Goal: Information Seeking & Learning: Learn about a topic

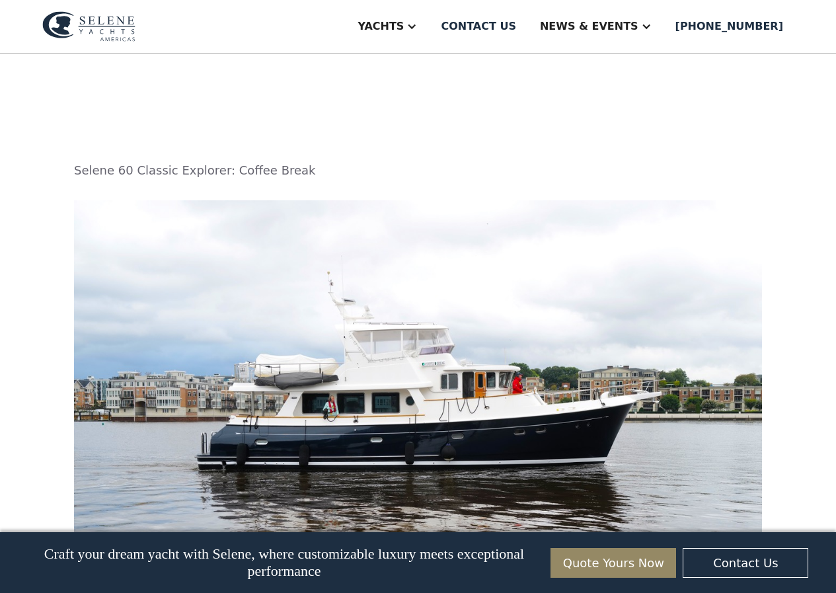
scroll to position [1985, 0]
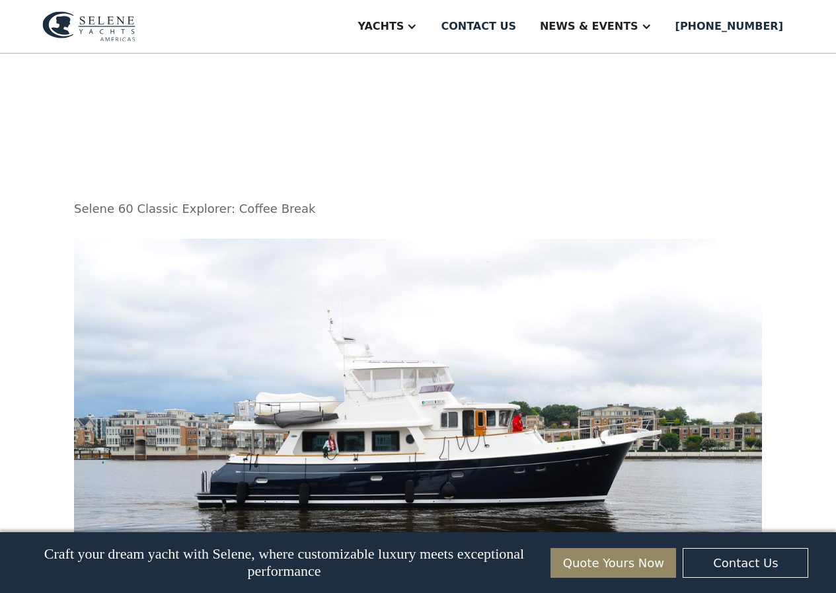
click at [365, 378] on img at bounding box center [418, 473] width 688 height 469
click at [393, 373] on img at bounding box center [418, 473] width 688 height 469
click at [310, 347] on img at bounding box center [418, 473] width 688 height 469
click at [309, 347] on img at bounding box center [418, 473] width 688 height 469
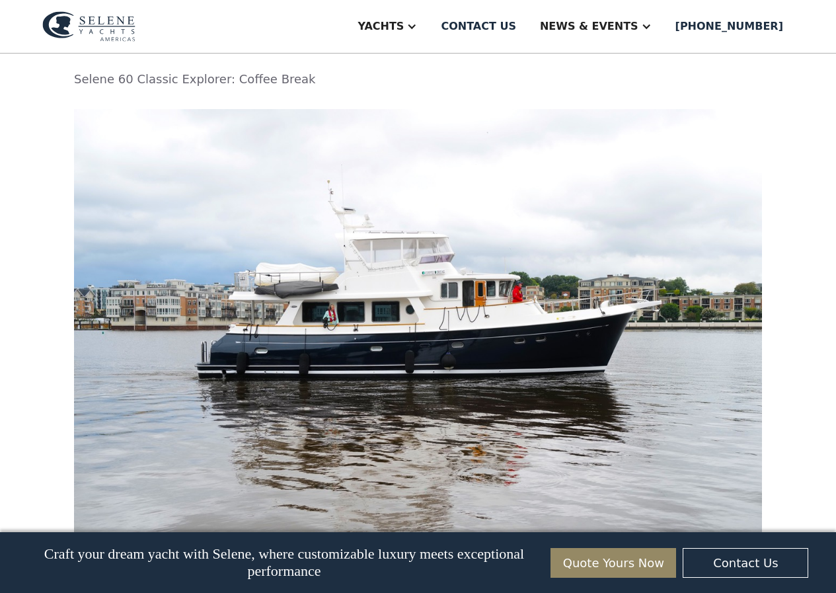
scroll to position [2114, 0]
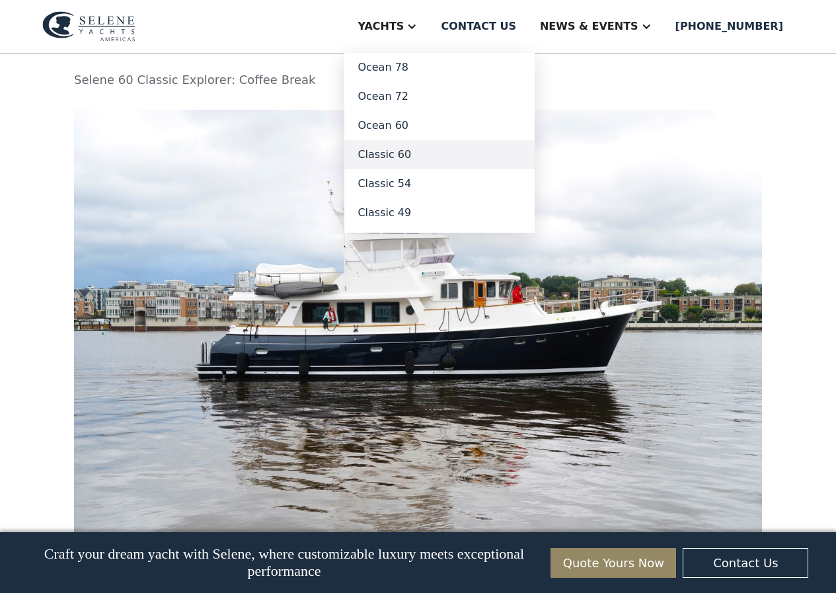
click at [422, 156] on link "Classic 60" at bounding box center [439, 154] width 190 height 29
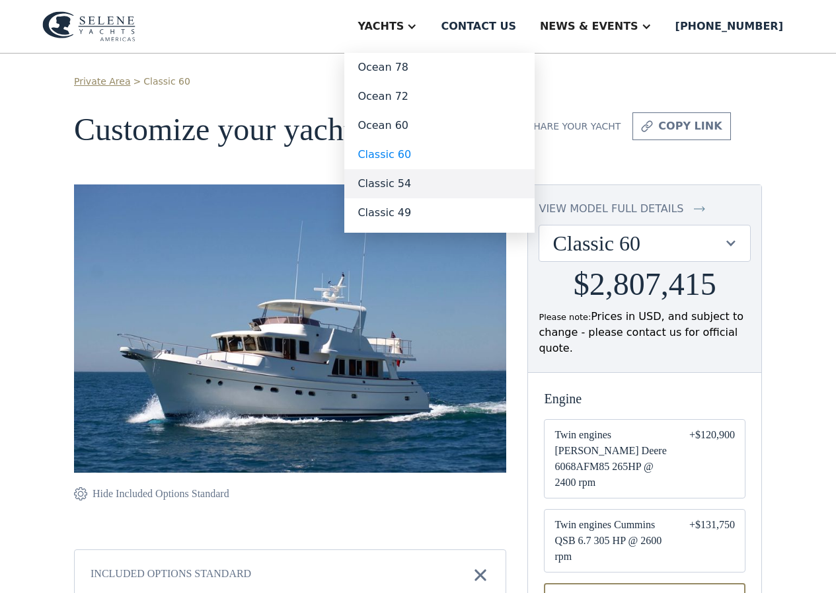
click at [425, 186] on link "Classic 54" at bounding box center [439, 183] width 190 height 29
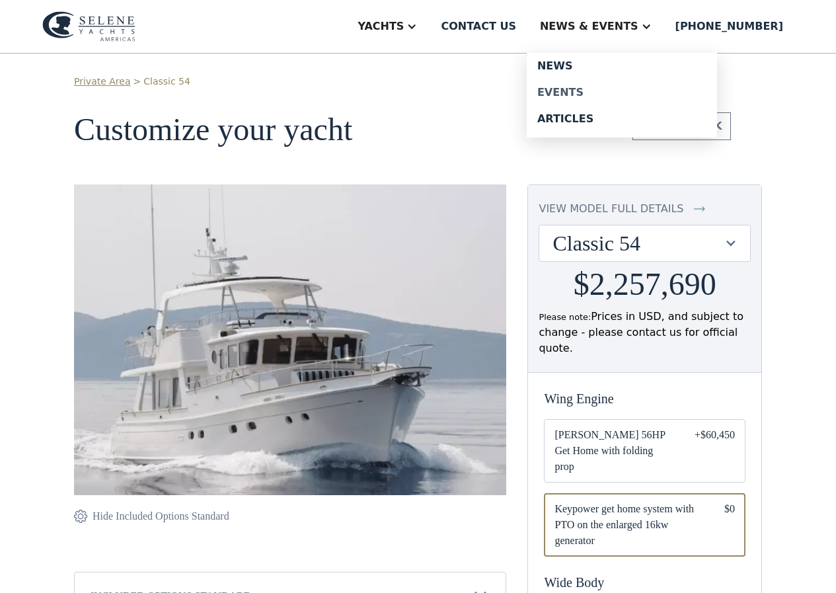
click at [583, 92] on div "Events" at bounding box center [621, 92] width 169 height 11
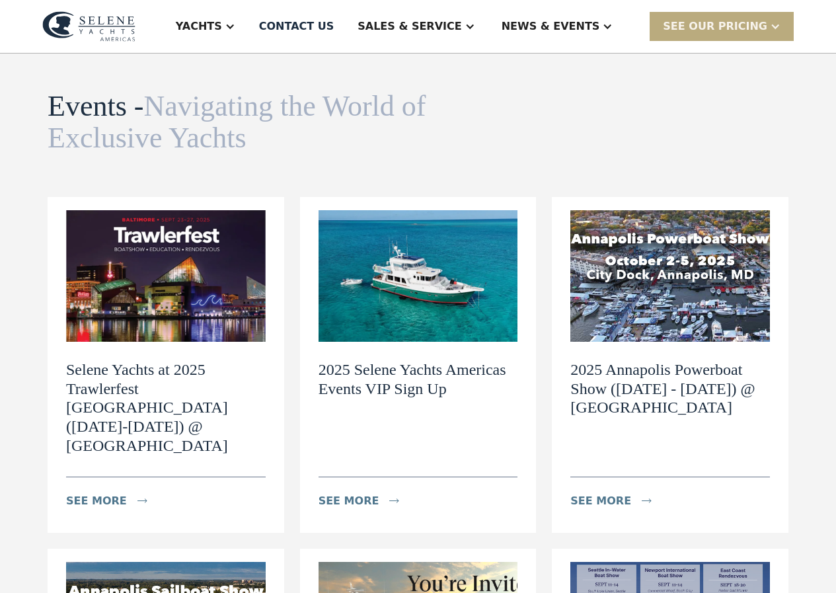
click at [770, 26] on div at bounding box center [775, 26] width 11 height 11
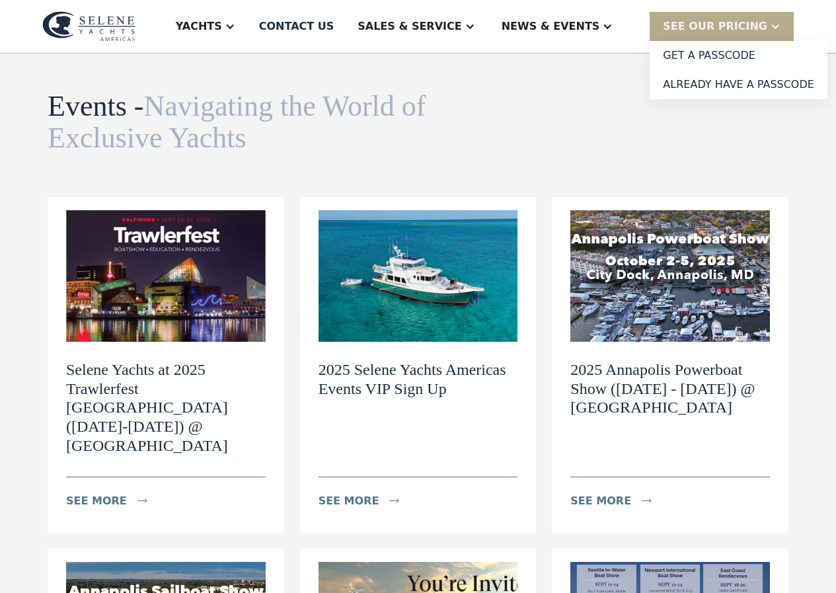
click at [701, 56] on link "Get a PASSCODE" at bounding box center [738, 55] width 178 height 29
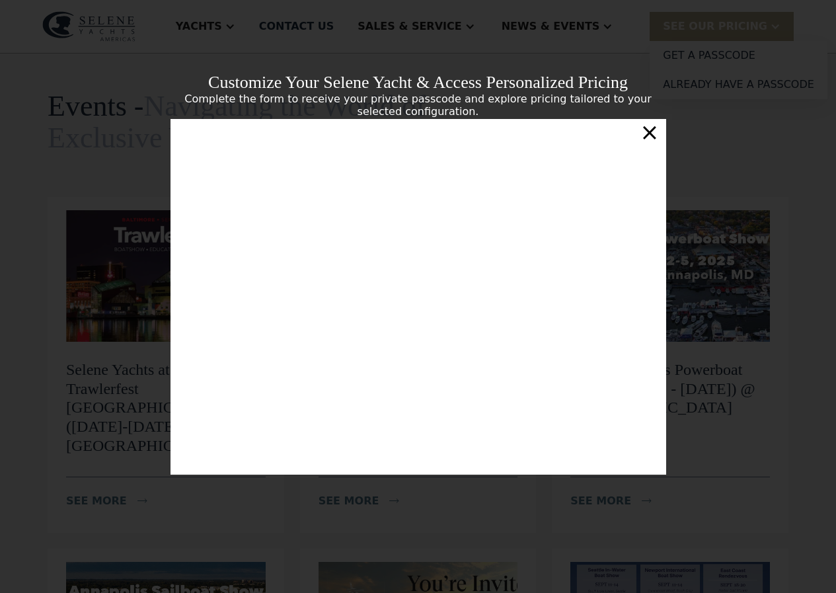
click at [651, 133] on div "×" at bounding box center [649, 132] width 19 height 26
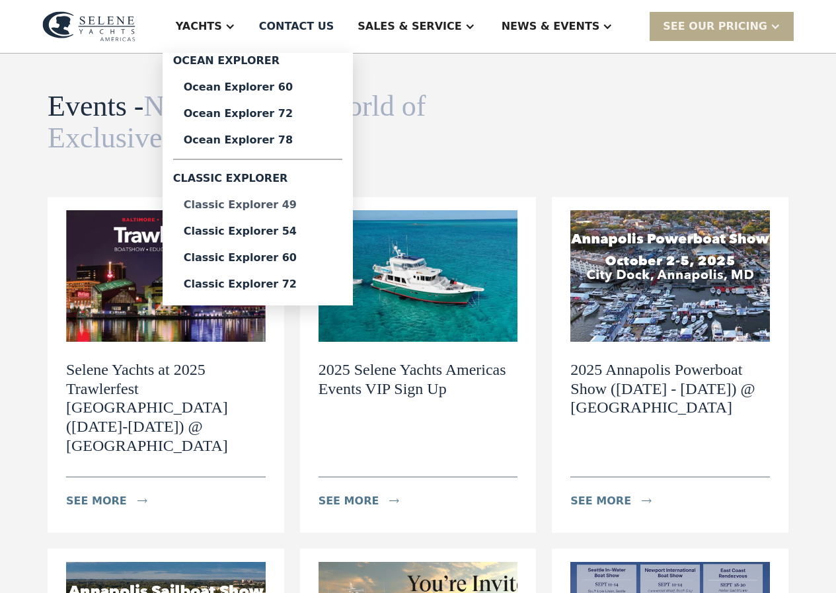
click at [285, 202] on div "Classic Explorer 49" at bounding box center [258, 205] width 148 height 11
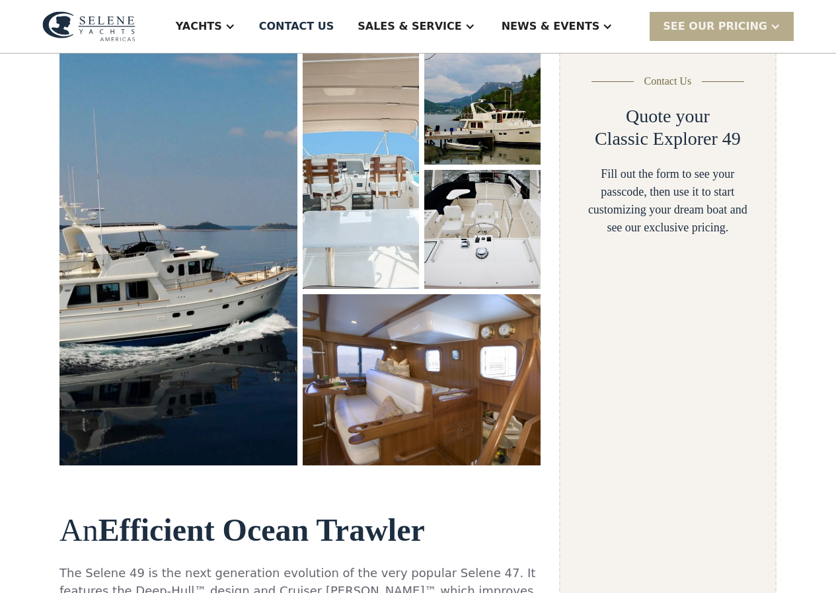
select select "**********"
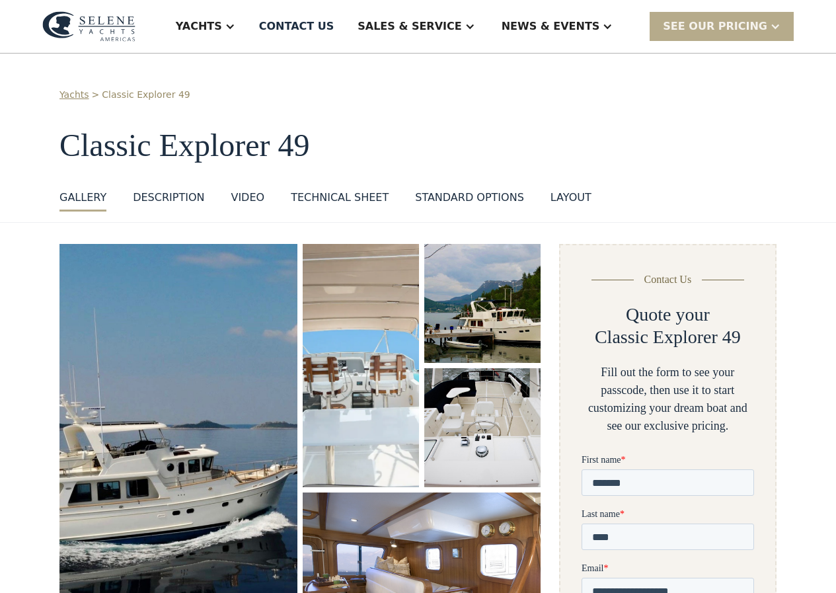
click at [175, 373] on img "open lightbox" at bounding box center [179, 453] width 250 height 441
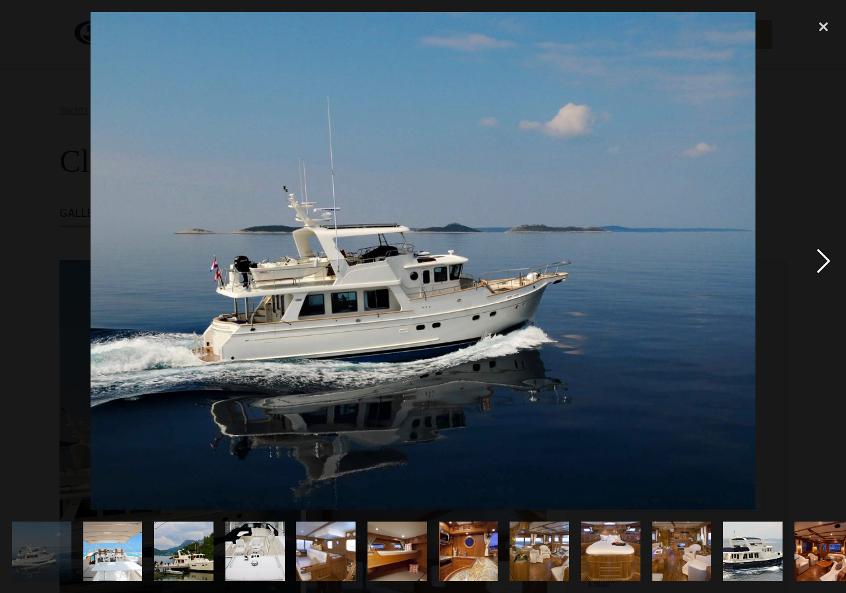
click at [825, 261] on div "next image" at bounding box center [823, 261] width 45 height 498
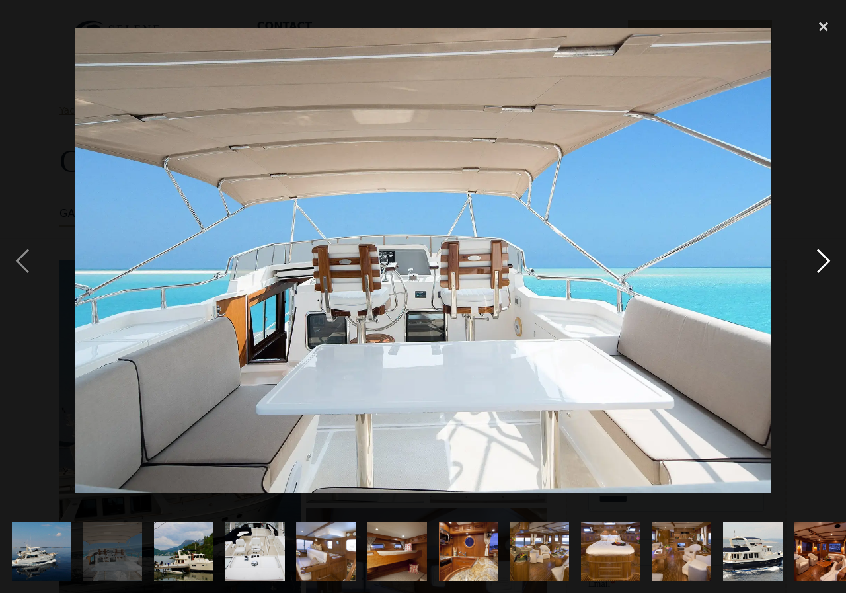
click at [823, 256] on div "next image" at bounding box center [823, 261] width 45 height 498
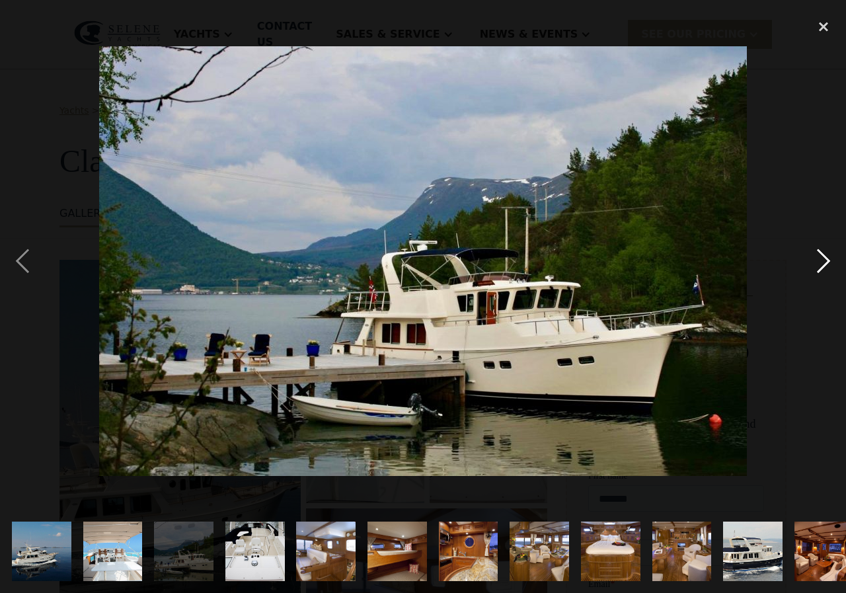
click at [829, 256] on div "next image" at bounding box center [823, 261] width 45 height 498
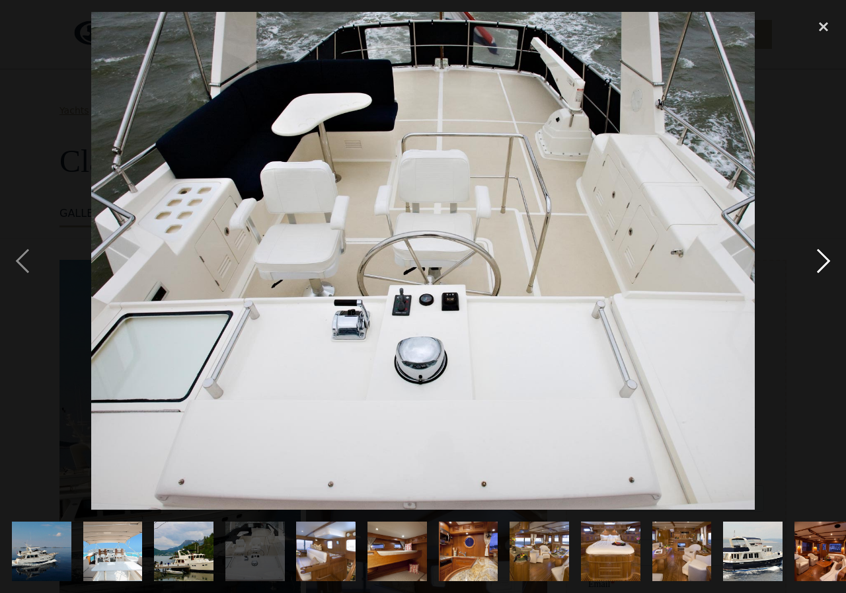
click at [833, 254] on div "next image" at bounding box center [823, 261] width 45 height 498
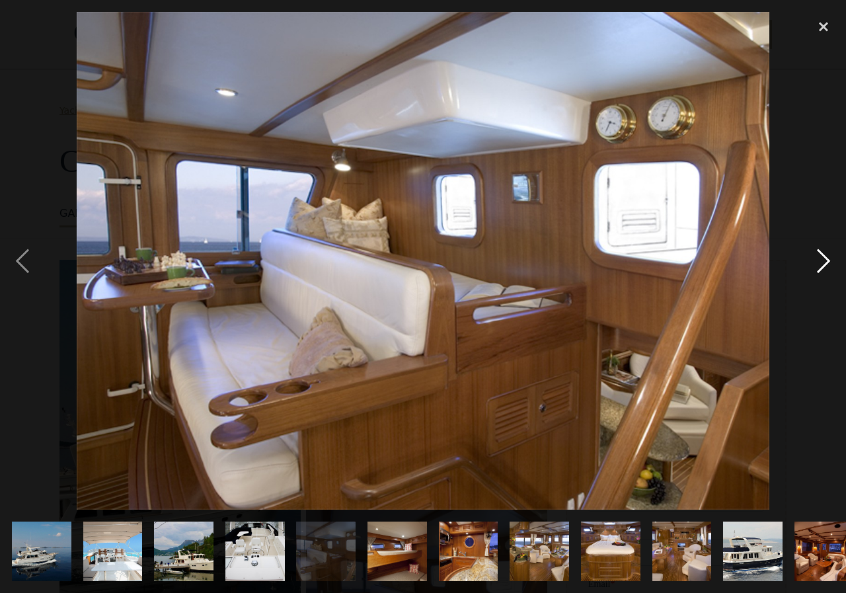
click at [823, 258] on div "next image" at bounding box center [823, 261] width 45 height 498
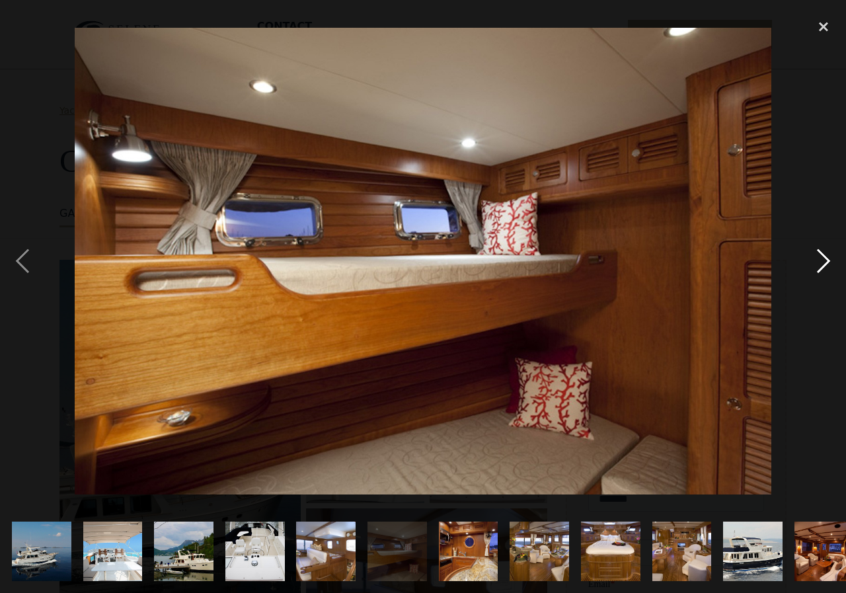
click at [826, 258] on div "next image" at bounding box center [823, 261] width 45 height 498
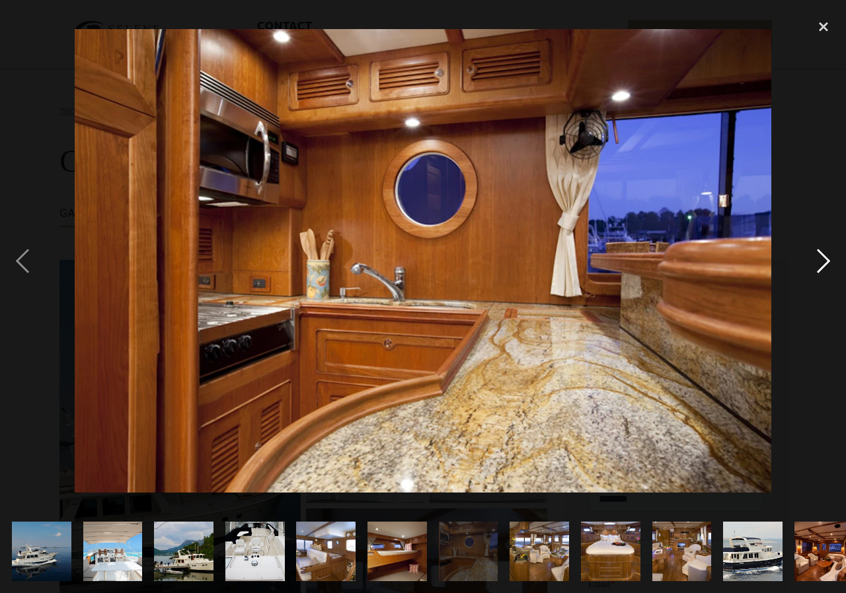
click at [826, 259] on div "next image" at bounding box center [823, 261] width 45 height 498
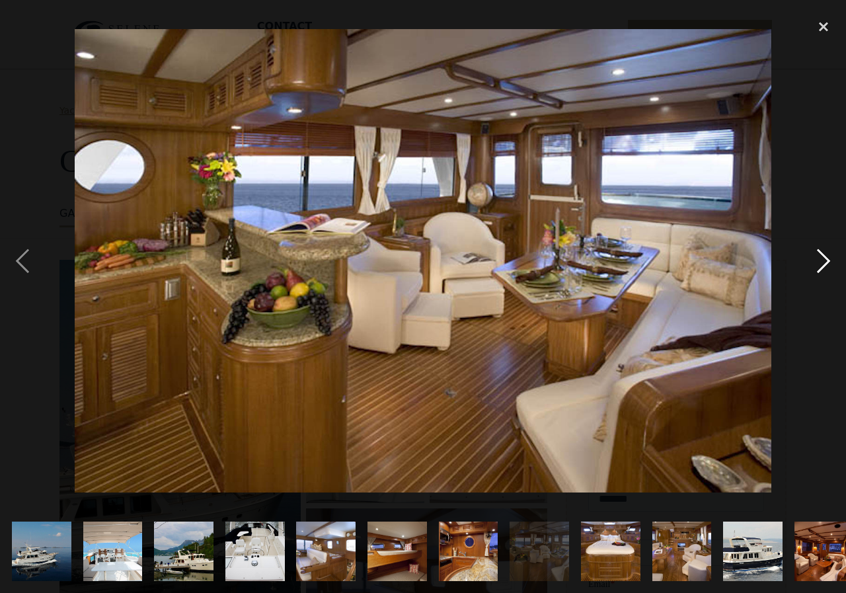
click at [825, 260] on div "next image" at bounding box center [823, 261] width 45 height 498
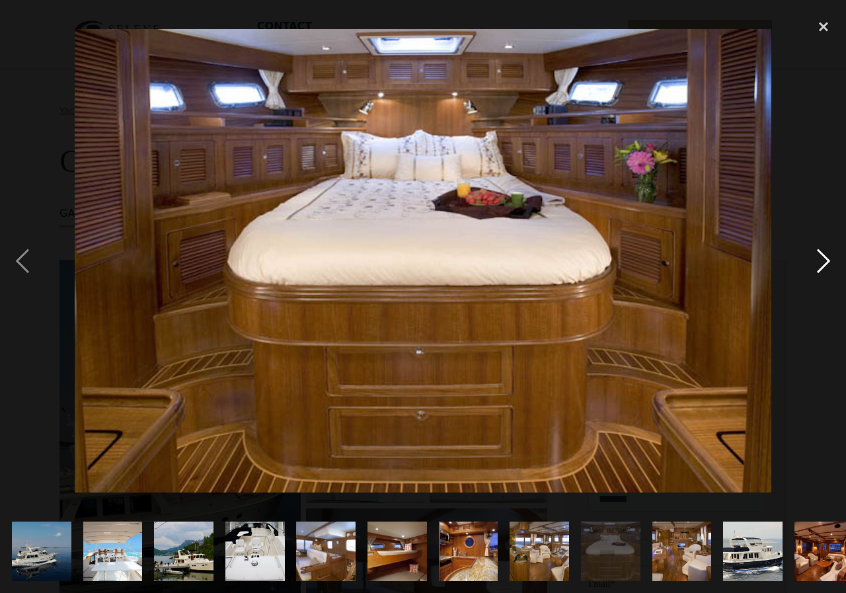
click at [825, 260] on div "next image" at bounding box center [823, 261] width 45 height 498
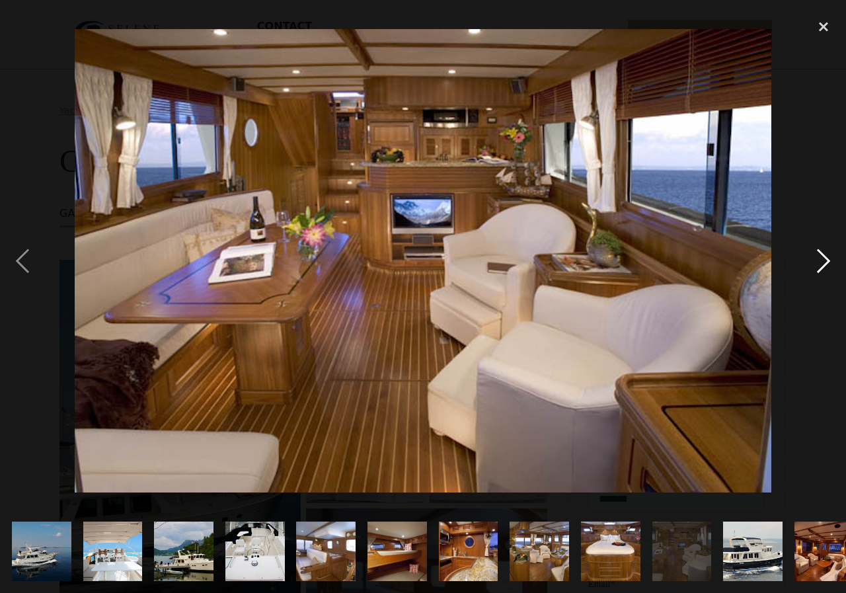
click at [818, 259] on div "next image" at bounding box center [823, 261] width 45 height 498
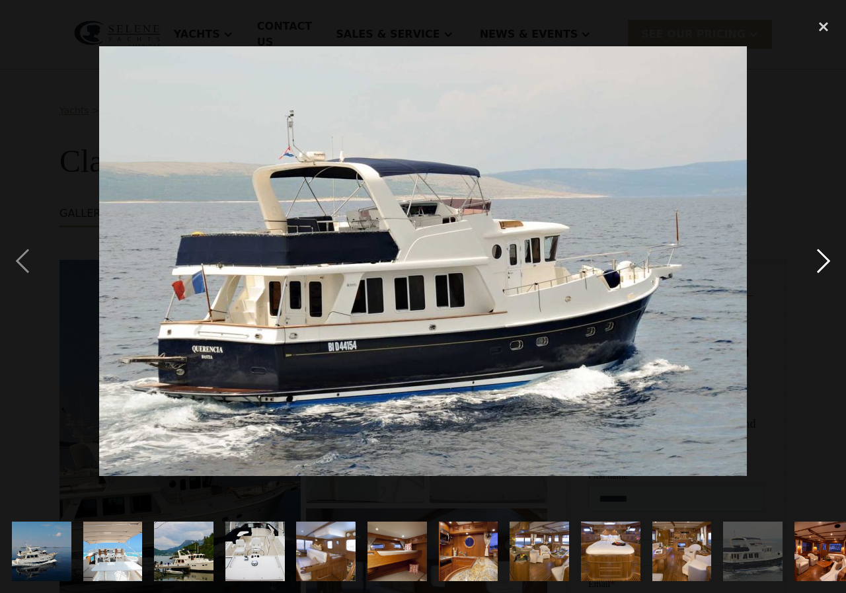
click at [821, 257] on div "next image" at bounding box center [823, 261] width 45 height 498
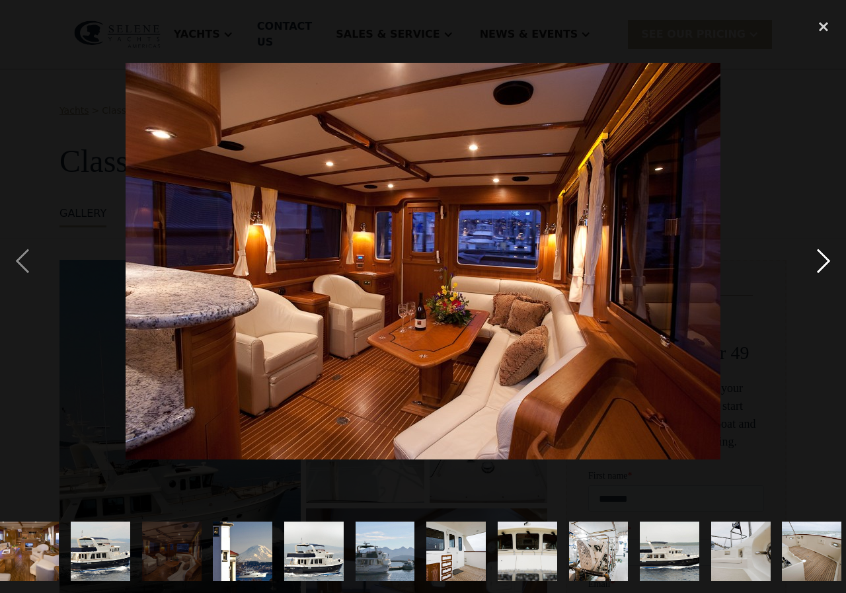
scroll to position [0, 788]
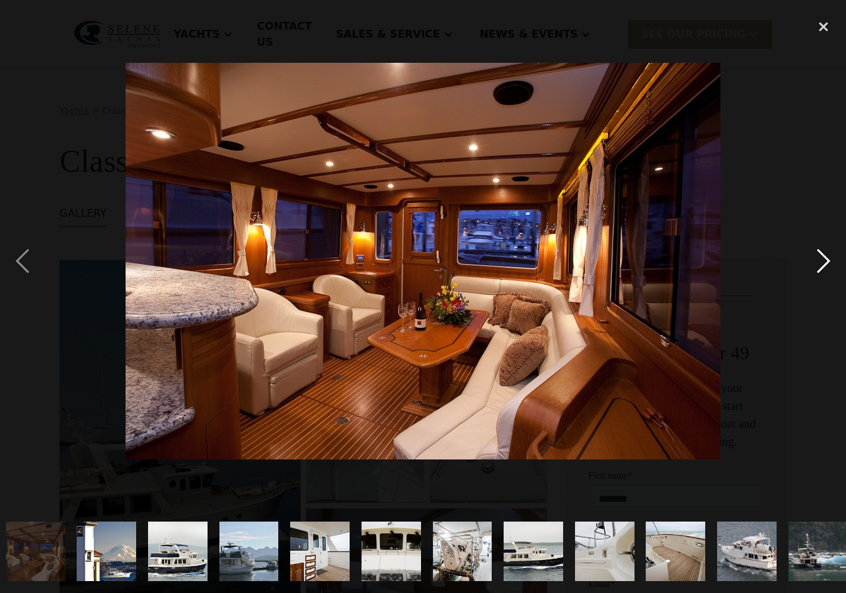
click at [821, 259] on div "next image" at bounding box center [823, 261] width 45 height 498
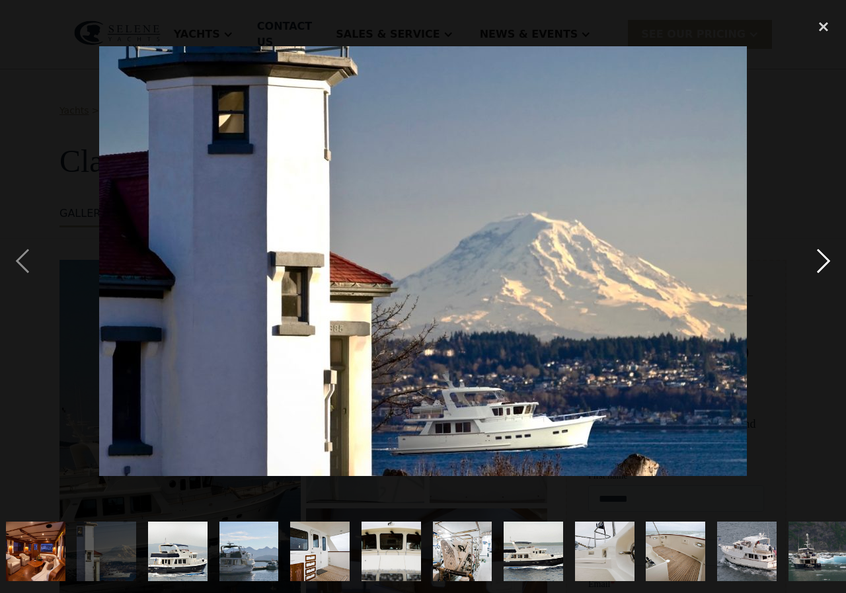
click at [821, 259] on div "next image" at bounding box center [823, 261] width 45 height 498
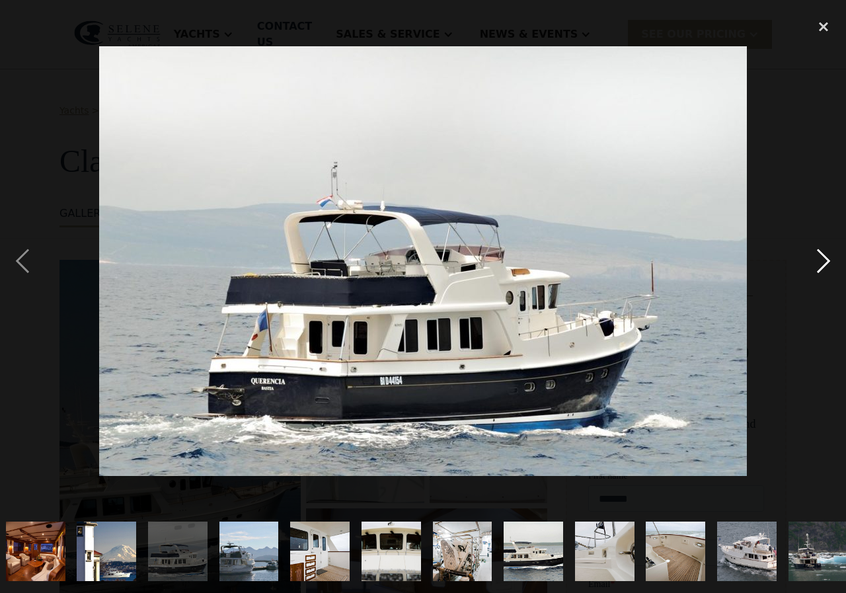
click at [819, 260] on div "next image" at bounding box center [823, 261] width 45 height 498
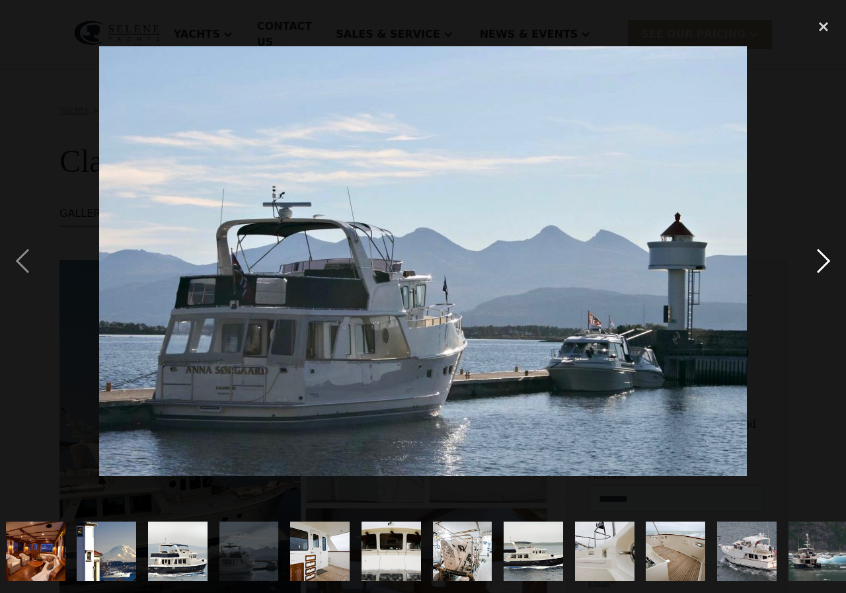
click at [819, 260] on div "next image" at bounding box center [823, 261] width 45 height 498
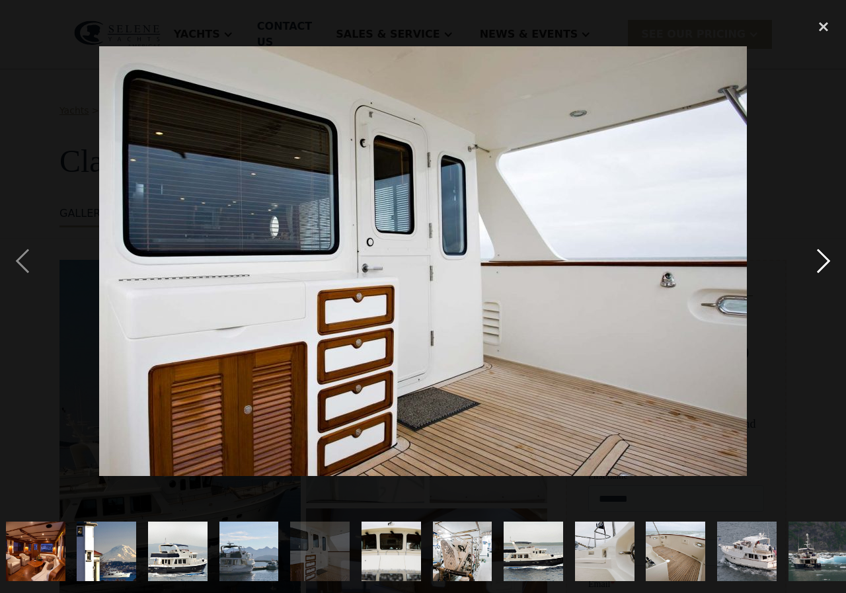
click at [819, 260] on div "next image" at bounding box center [823, 261] width 45 height 498
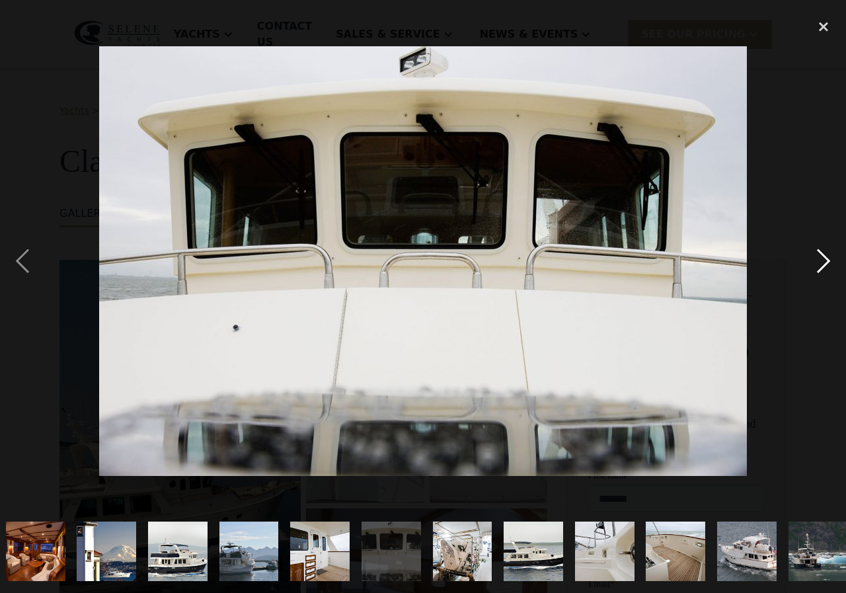
click at [819, 260] on div "next image" at bounding box center [823, 261] width 45 height 498
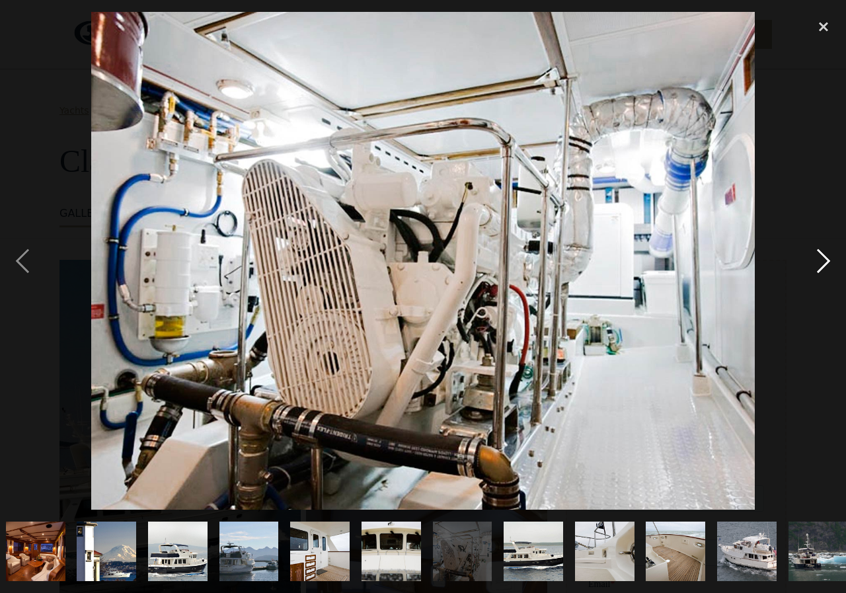
click at [819, 260] on div "next image" at bounding box center [823, 261] width 45 height 498
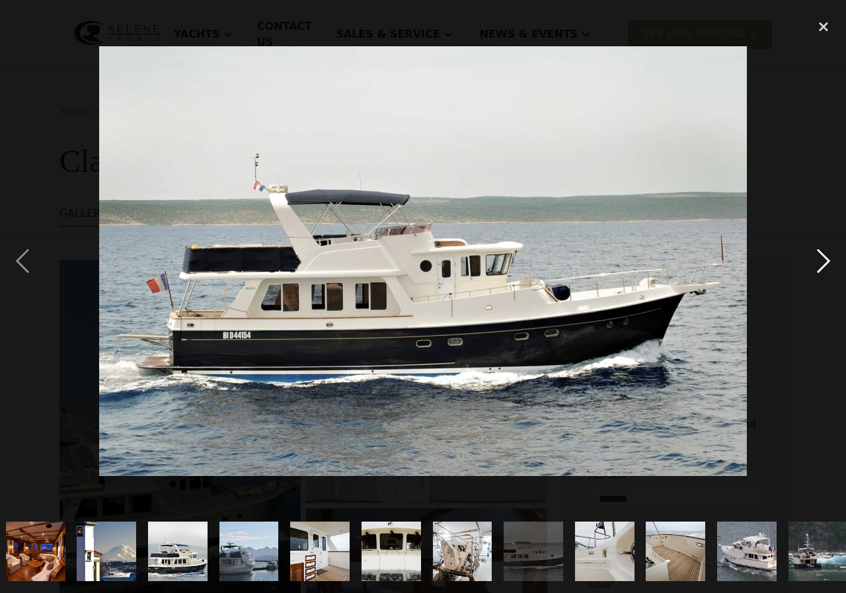
click at [818, 261] on div "next image" at bounding box center [823, 261] width 45 height 498
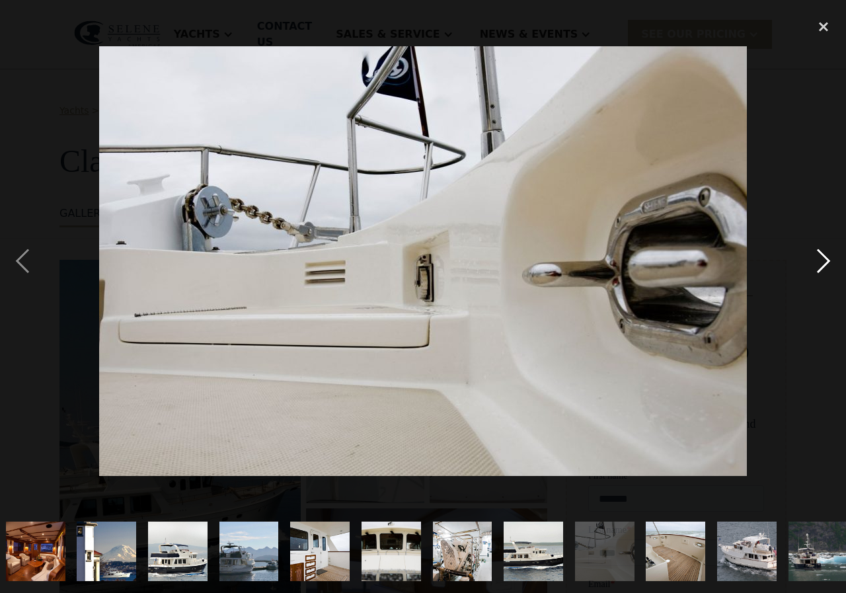
click at [817, 261] on div "next image" at bounding box center [823, 261] width 45 height 498
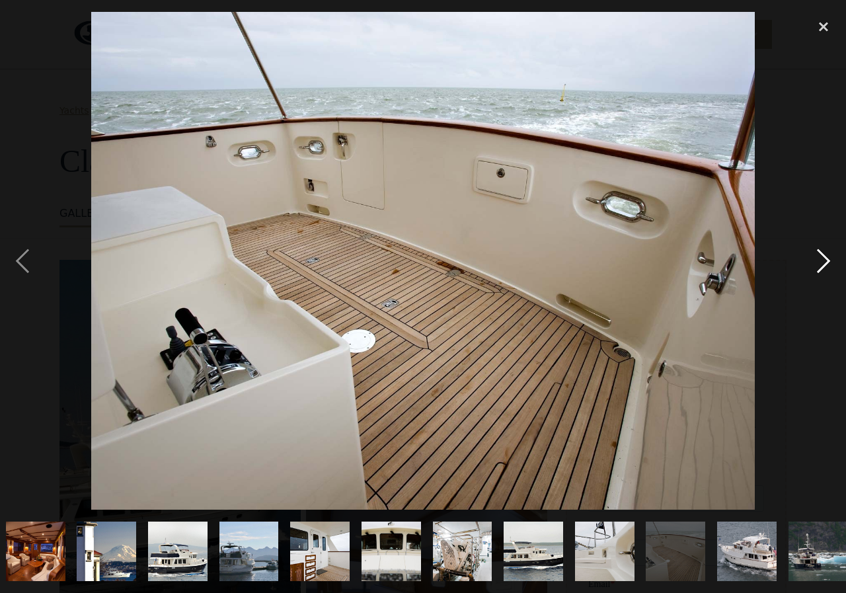
click at [819, 256] on div "next image" at bounding box center [823, 261] width 45 height 498
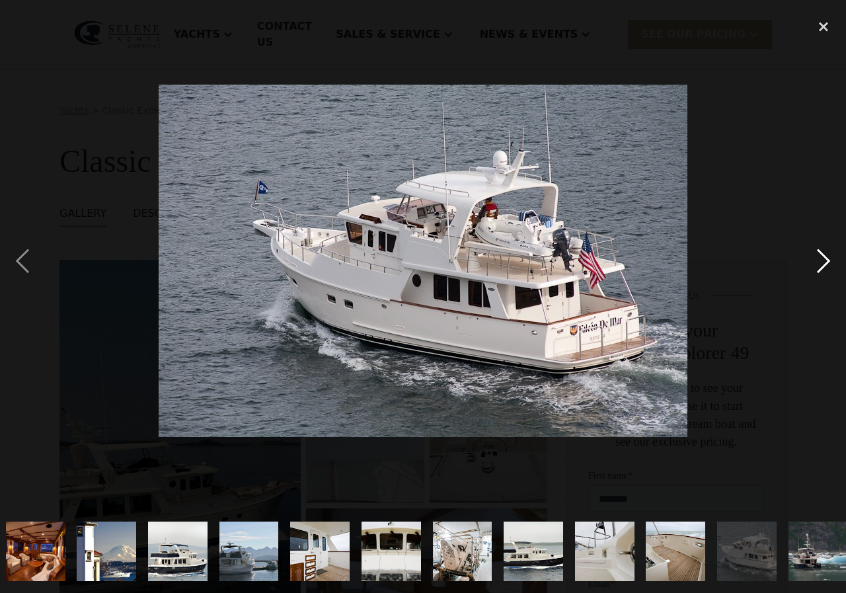
click at [819, 256] on div "next image" at bounding box center [823, 261] width 45 height 498
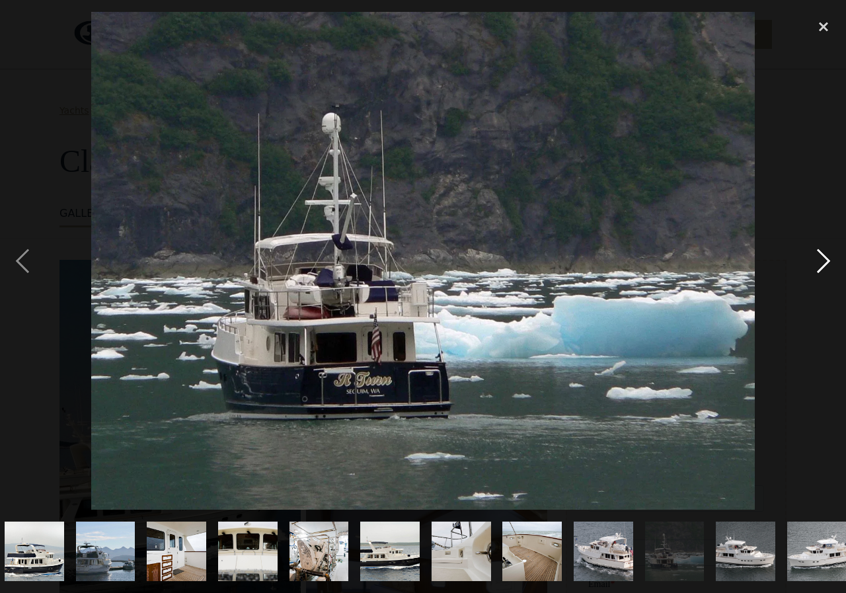
scroll to position [0, 944]
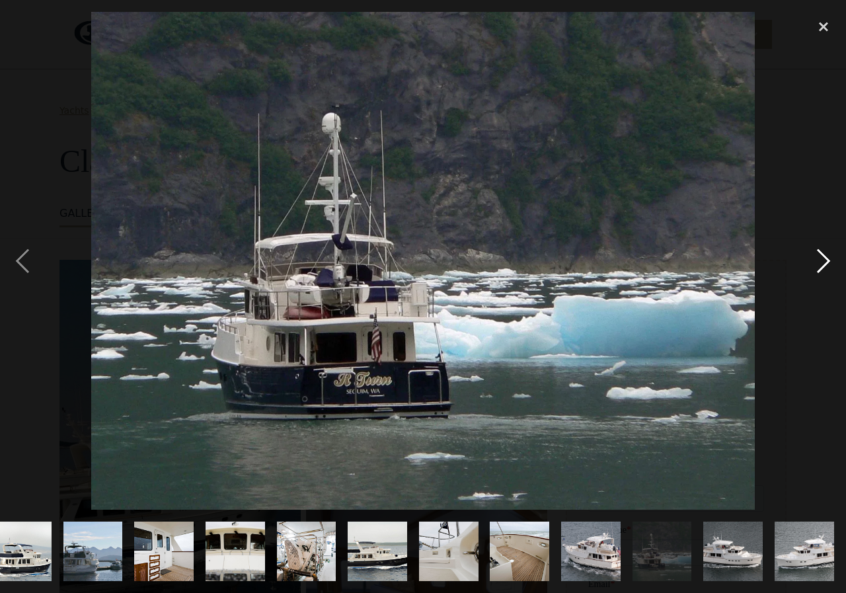
click at [819, 256] on div "next image" at bounding box center [823, 261] width 45 height 498
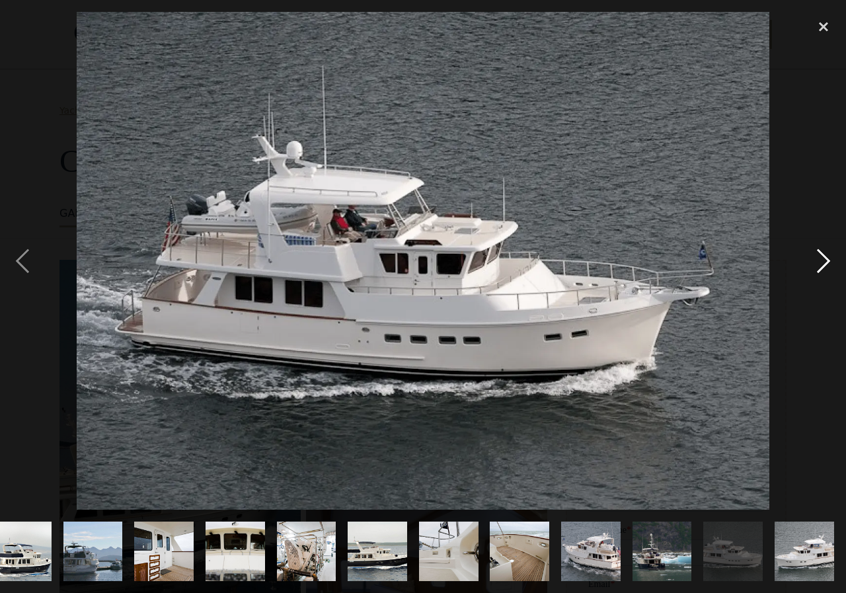
click at [819, 256] on div "next image" at bounding box center [823, 261] width 45 height 498
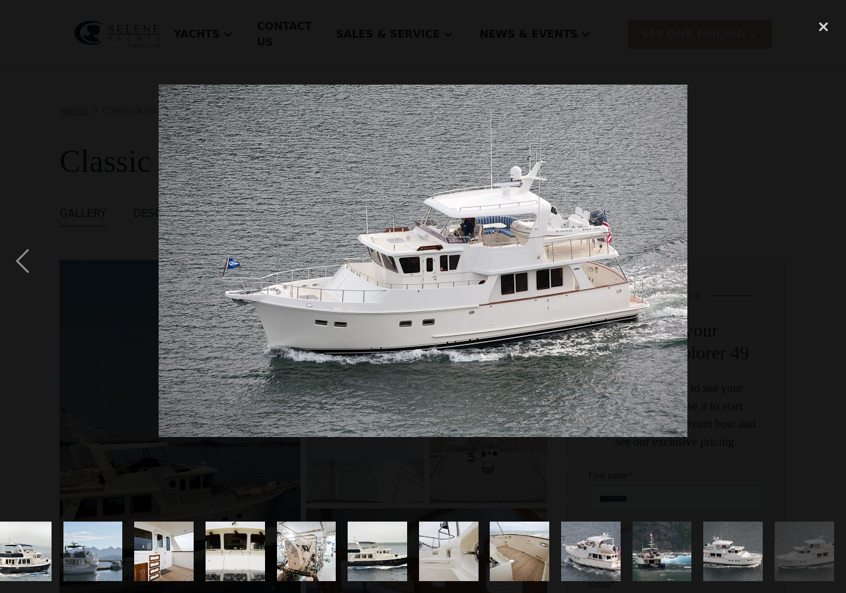
click at [819, 256] on div "next image" at bounding box center [823, 261] width 45 height 498
click at [820, 15] on div "close lightbox" at bounding box center [823, 26] width 45 height 29
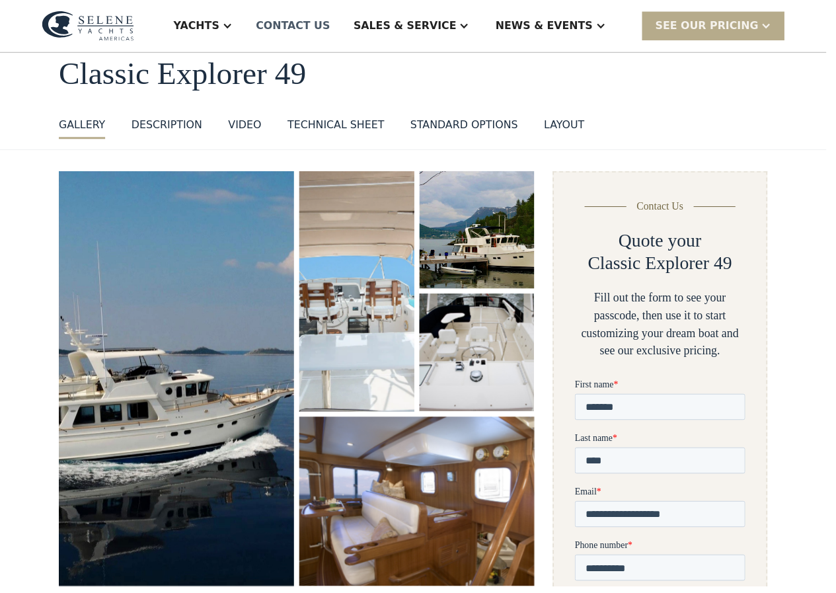
scroll to position [0, 0]
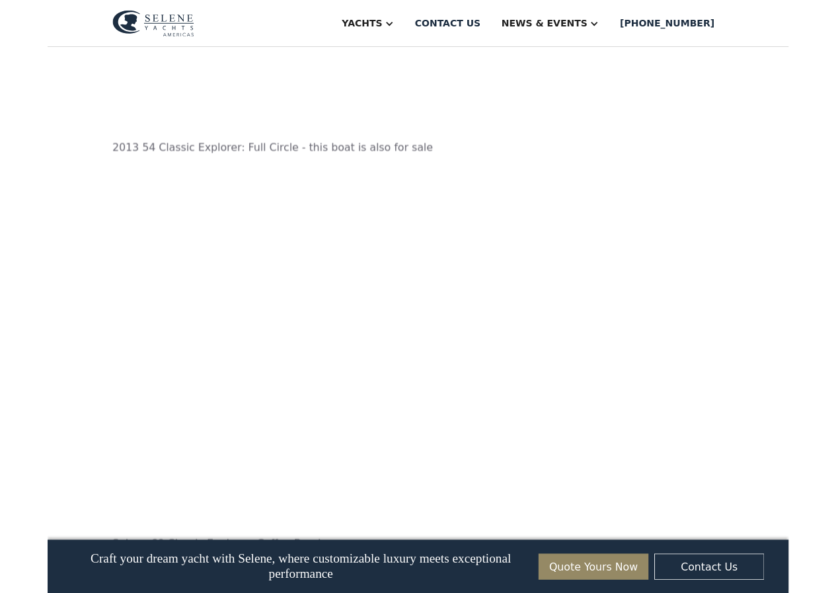
scroll to position [1586, 0]
